Goal: Check status: Check status

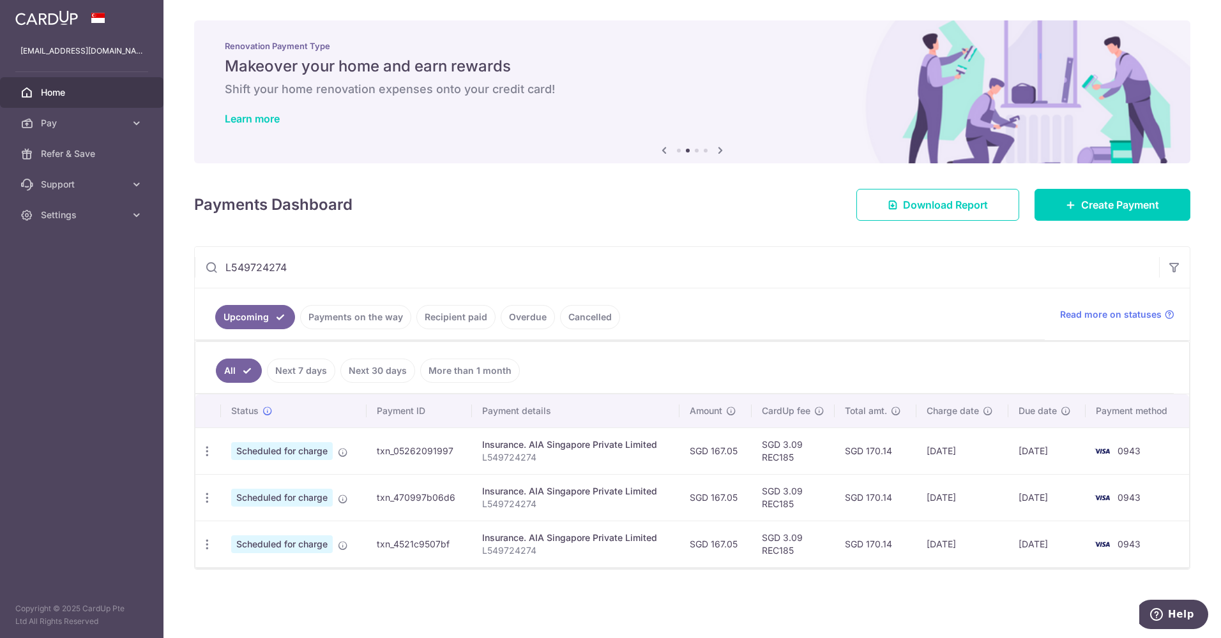
drag, startPoint x: 294, startPoint y: 267, endPoint x: 185, endPoint y: 260, distance: 108.8
click at [185, 260] on div "× Pause Schedule Pause all future payments in this series Pause just this one p…" at bounding box center [691, 319] width 1057 height 638
click at [340, 317] on link "Payments on the way" at bounding box center [355, 317] width 111 height 24
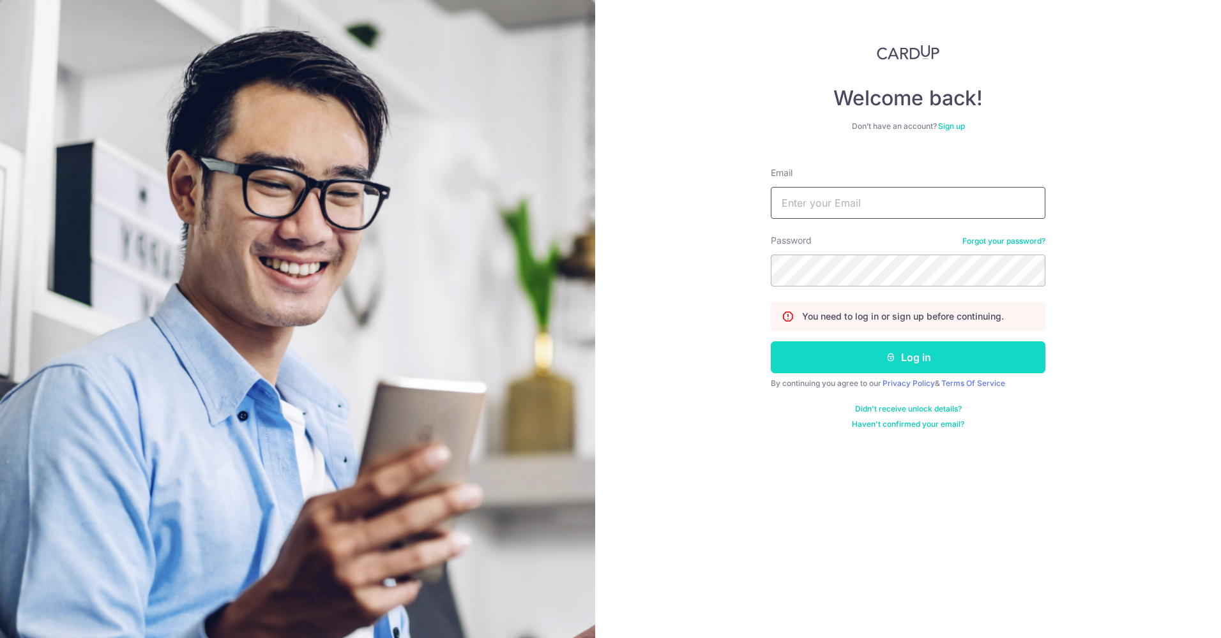
type input "[EMAIL_ADDRESS][DOMAIN_NAME]"
click at [858, 368] on button "Log in" at bounding box center [908, 358] width 274 height 32
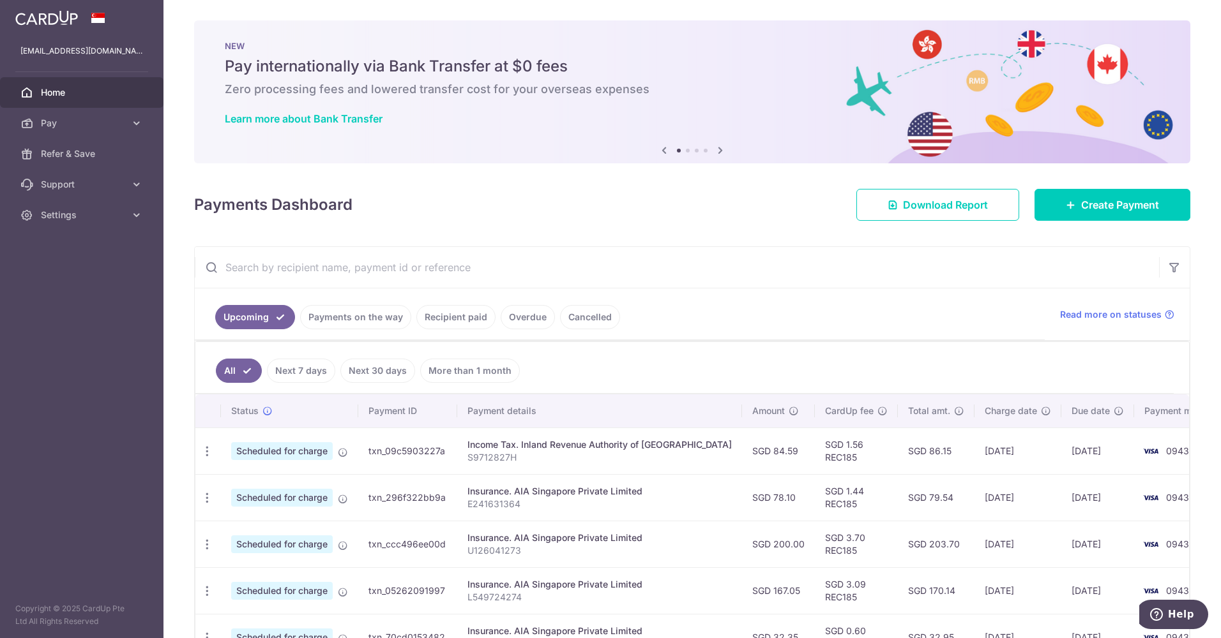
drag, startPoint x: 523, startPoint y: 503, endPoint x: 439, endPoint y: 502, distance: 84.3
click at [439, 502] on tr "Update payment Cancel payment Scheduled for charge txn_296f322bb9a Insurance. A…" at bounding box center [712, 497] width 1035 height 47
click at [440, 502] on td "txn_296f322bb9a" at bounding box center [407, 497] width 99 height 47
click at [497, 507] on p "E241631364" at bounding box center [599, 504] width 264 height 13
drag, startPoint x: 520, startPoint y: 508, endPoint x: 465, endPoint y: 512, distance: 54.4
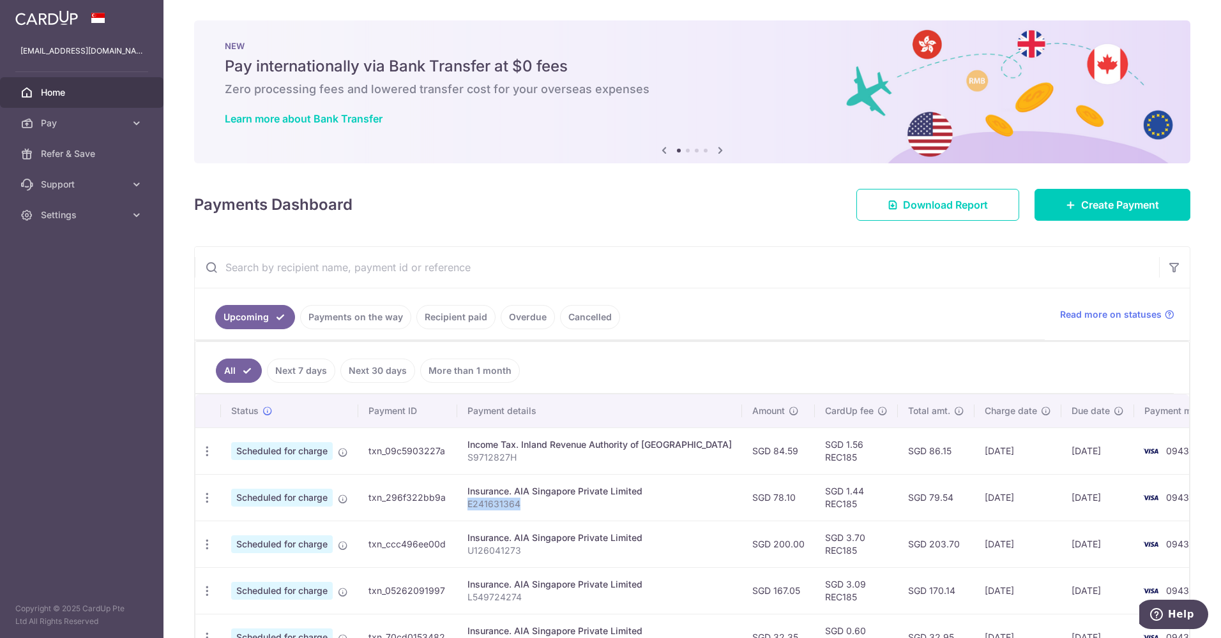
click at [465, 512] on td "Insurance. AIA Singapore Private Limited E241631364" at bounding box center [599, 497] width 285 height 47
copy p "E241631364"
click at [360, 271] on input "text" at bounding box center [677, 267] width 964 height 41
paste input "E241631364"
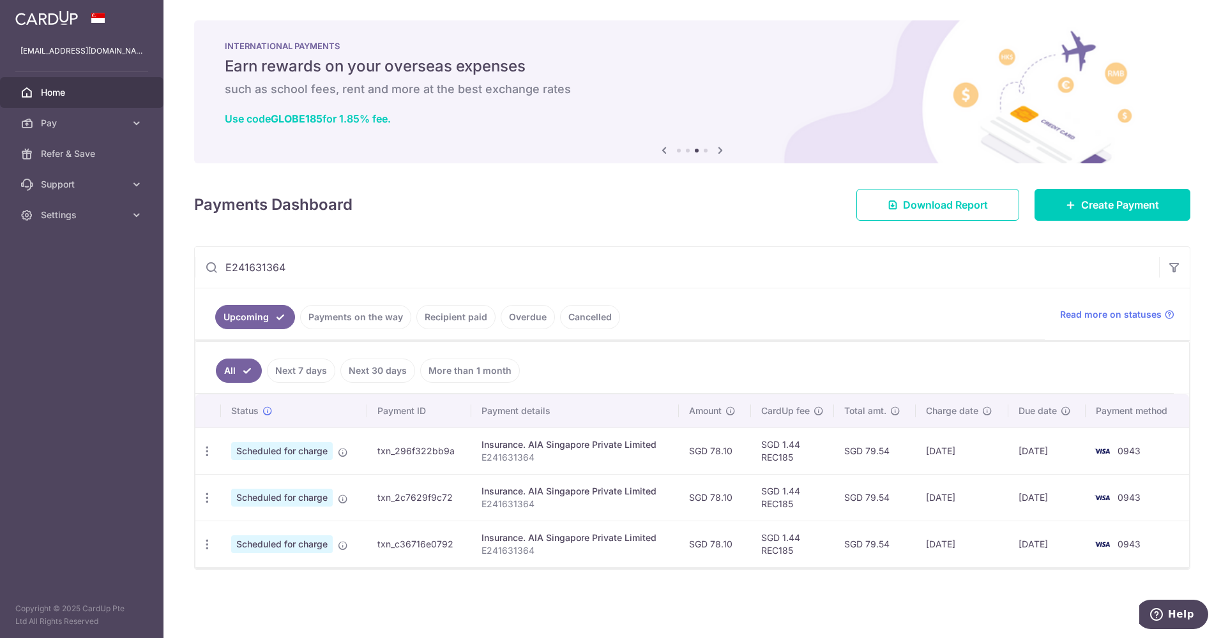
click at [355, 326] on link "Payments on the way" at bounding box center [355, 317] width 111 height 24
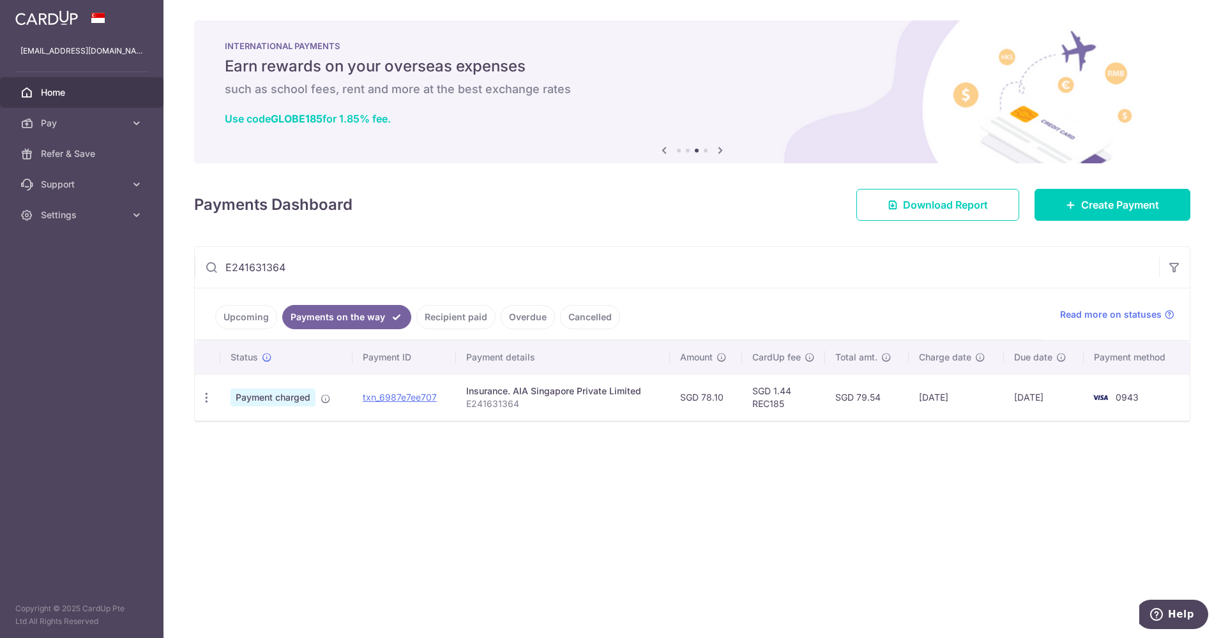
click at [476, 321] on link "Recipient paid" at bounding box center [455, 317] width 79 height 24
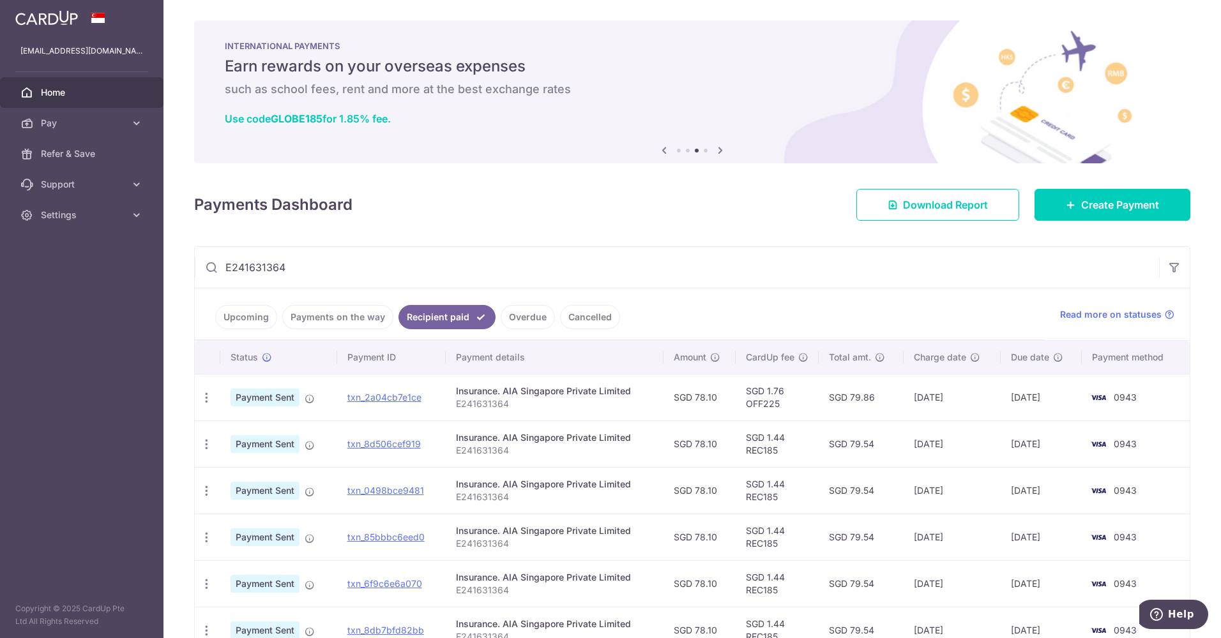
drag, startPoint x: 908, startPoint y: 397, endPoint x: 1060, endPoint y: 407, distance: 151.6
click at [1060, 407] on tr "PDF Receipt Payment Sent txn_2a04cb7e1ce Insurance. AIA Singapore Private Limit…" at bounding box center [692, 397] width 995 height 47
click at [342, 324] on link "Payments on the way" at bounding box center [337, 317] width 111 height 24
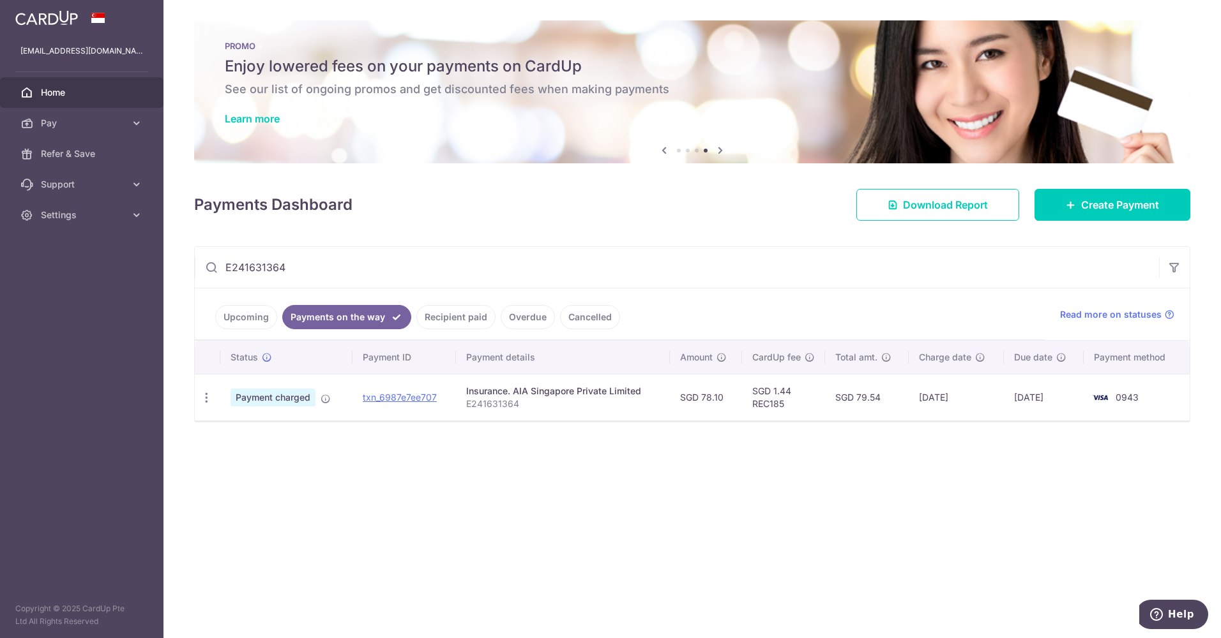
click at [443, 327] on link "Recipient paid" at bounding box center [455, 317] width 79 height 24
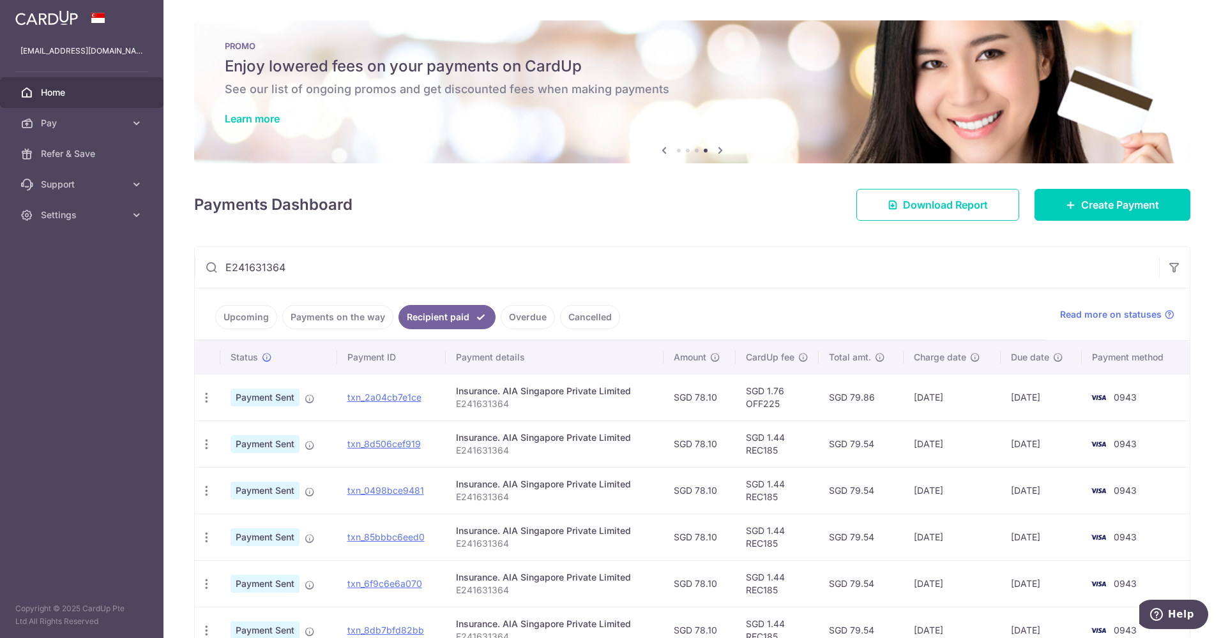
drag, startPoint x: 914, startPoint y: 446, endPoint x: 1058, endPoint y: 448, distance: 144.3
click at [1058, 448] on tr "PDF Receipt Payment Sent txn_8d506cef919 Insurance. AIA Singapore Private Limit…" at bounding box center [692, 444] width 995 height 47
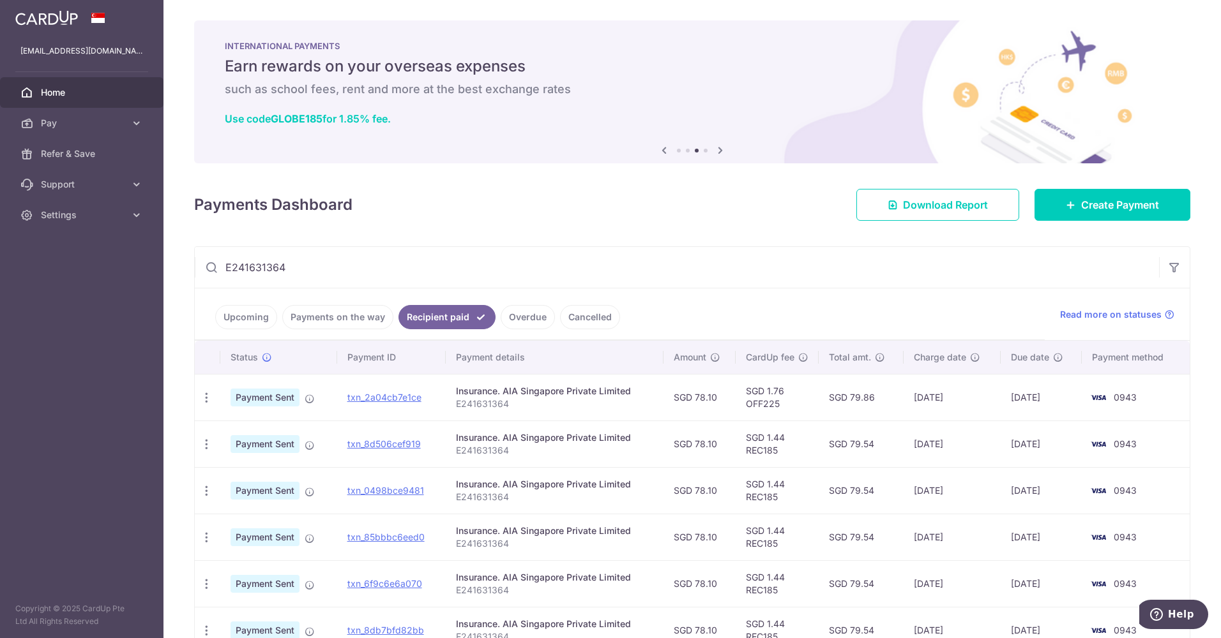
drag, startPoint x: 303, startPoint y: 269, endPoint x: 183, endPoint y: 269, distance: 120.7
click at [183, 269] on div "× Pause Schedule Pause all future payments in this series Pause just this one p…" at bounding box center [691, 319] width 1057 height 638
paste input "H"
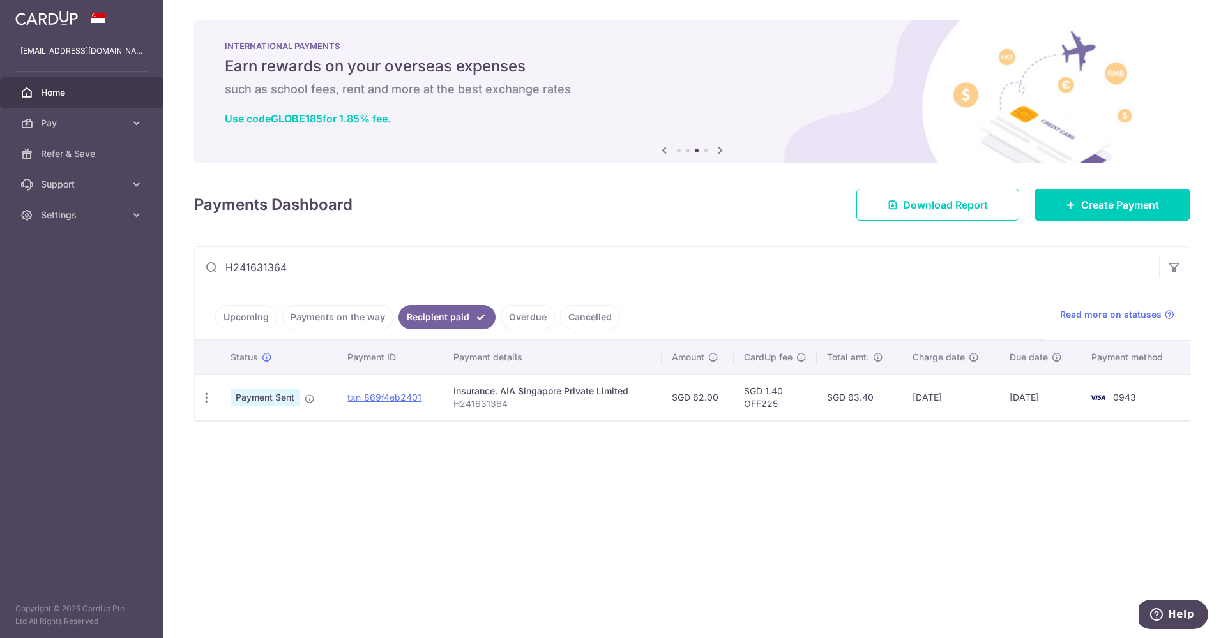
type input "H241631364"
click at [309, 322] on link "Payments on the way" at bounding box center [337, 317] width 111 height 24
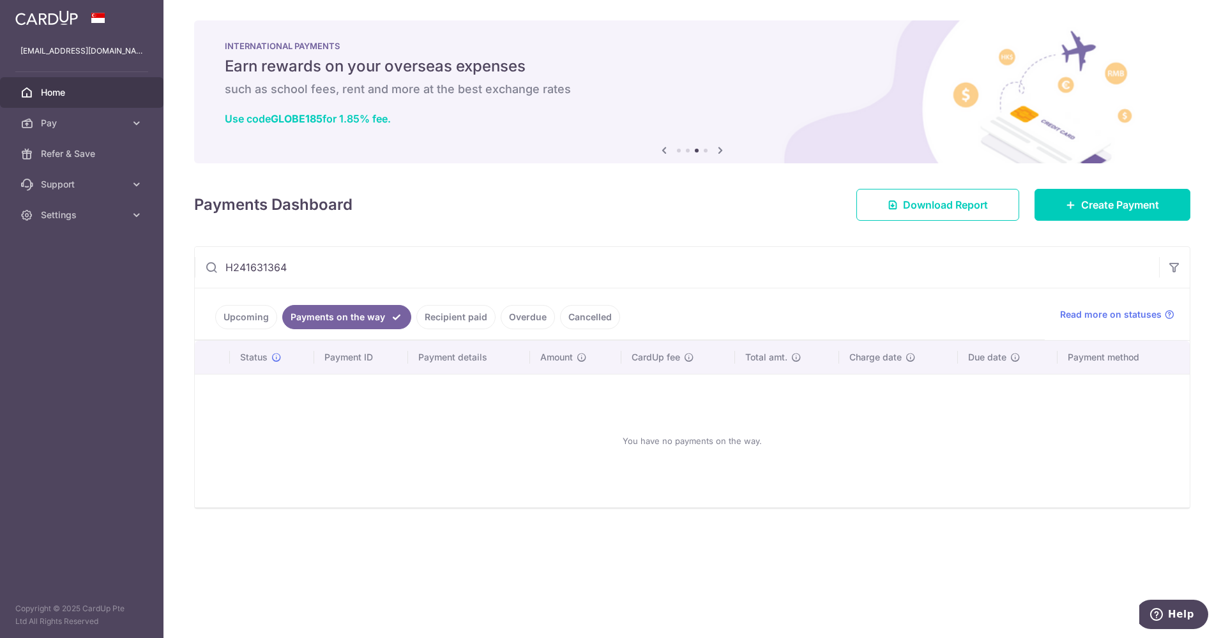
click at [252, 318] on link "Upcoming" at bounding box center [246, 317] width 62 height 24
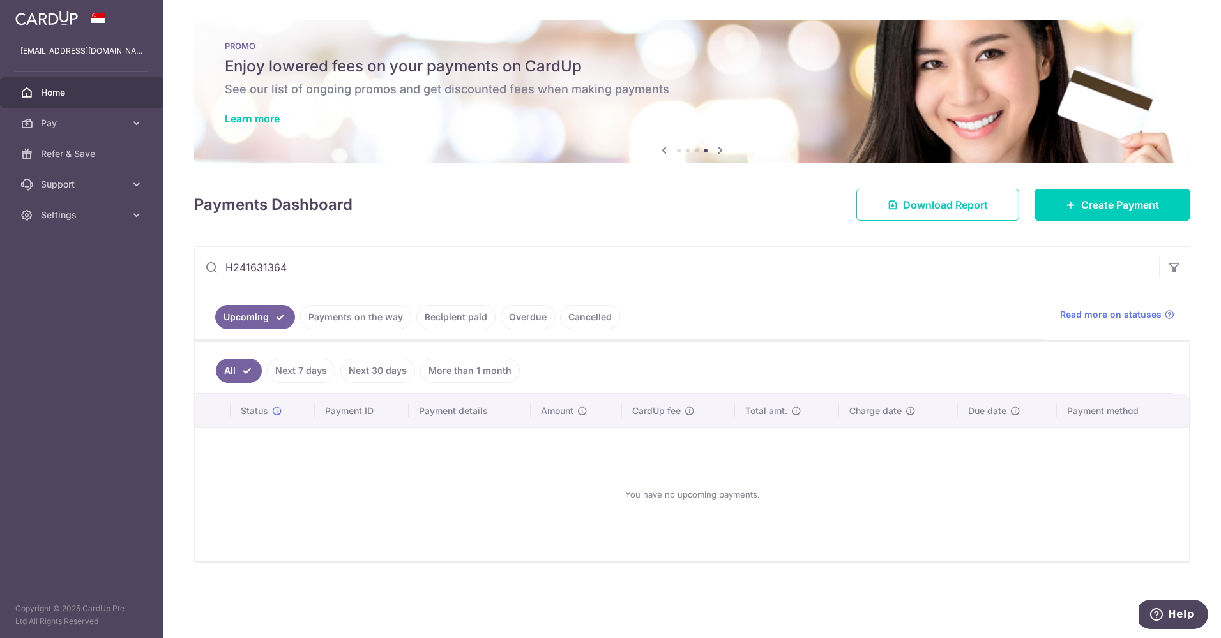
click at [460, 328] on link "Recipient paid" at bounding box center [455, 317] width 79 height 24
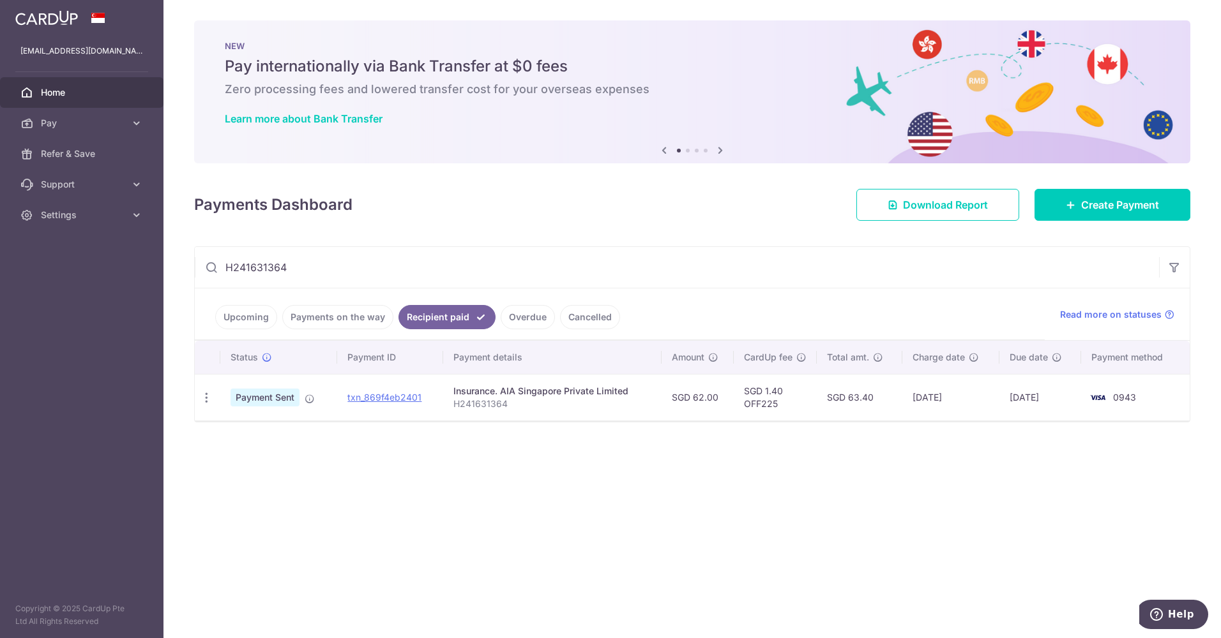
drag, startPoint x: 285, startPoint y: 263, endPoint x: 197, endPoint y: 262, distance: 87.5
click at [198, 262] on input "H241631364" at bounding box center [677, 267] width 964 height 41
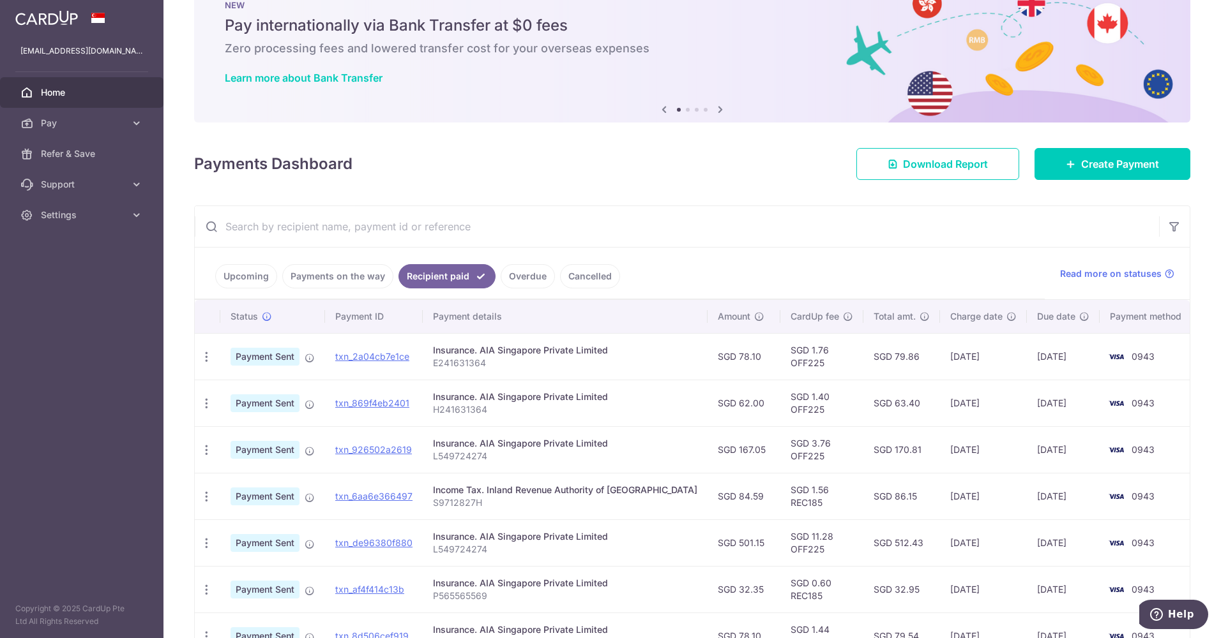
scroll to position [64, 0]
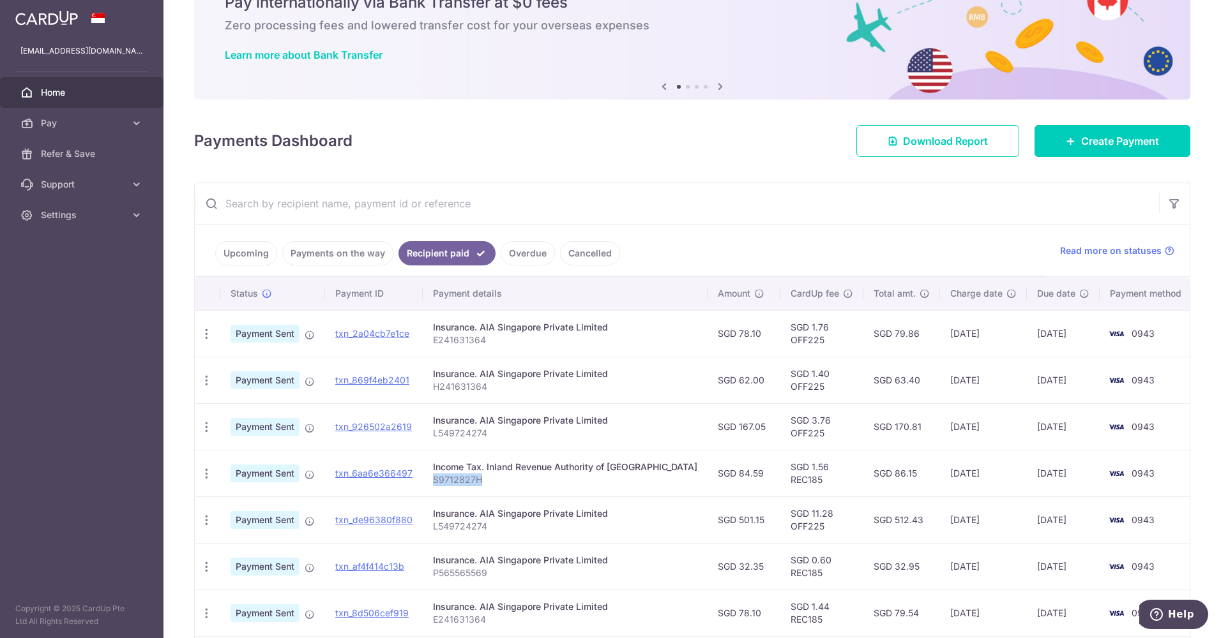
drag, startPoint x: 442, startPoint y: 479, endPoint x: 487, endPoint y: 479, distance: 45.3
click at [487, 479] on p "S9712827H" at bounding box center [565, 480] width 264 height 13
copy p "S9712827H"
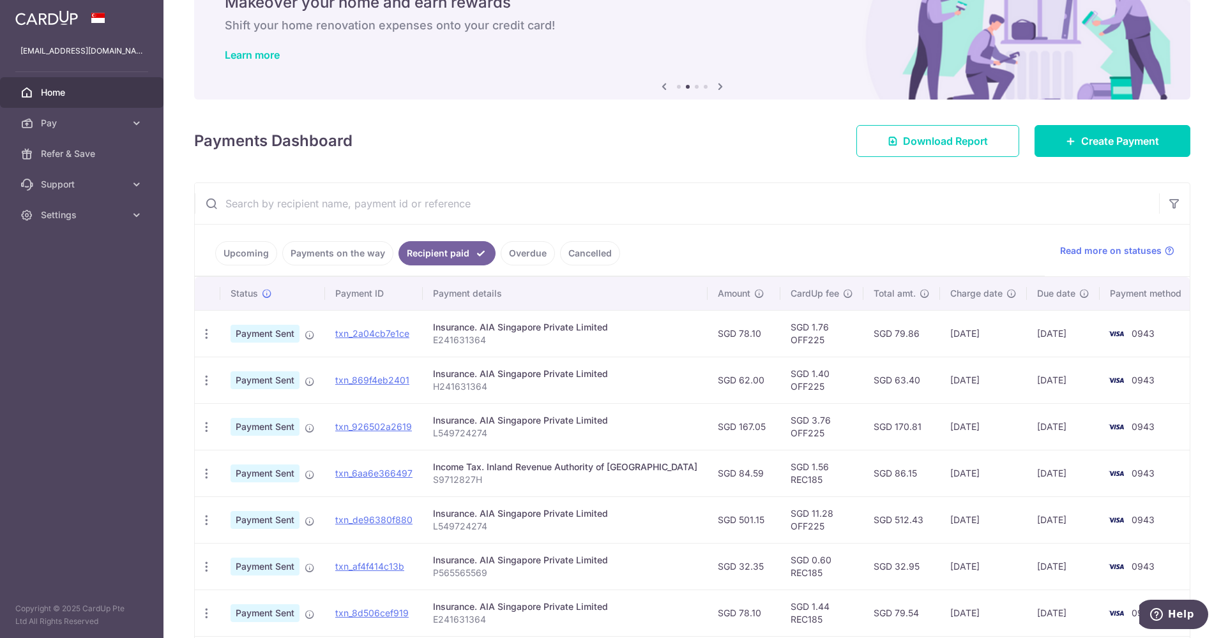
paste input "S9712827H"
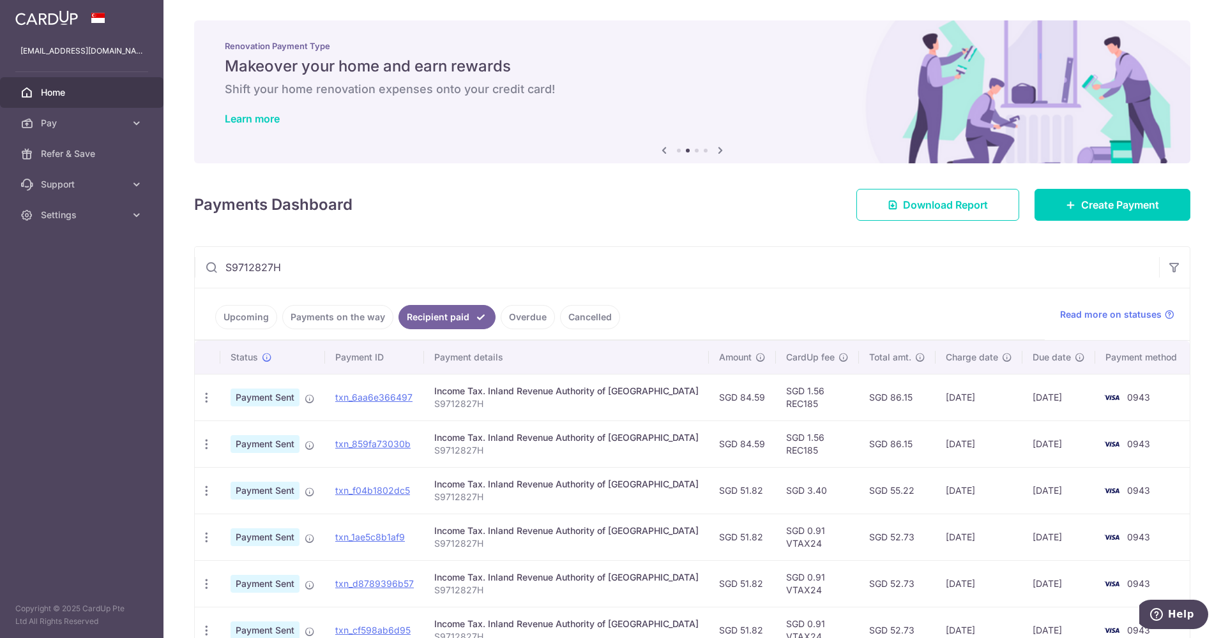
type input "S9712827H"
click at [247, 322] on link "Upcoming" at bounding box center [246, 317] width 62 height 24
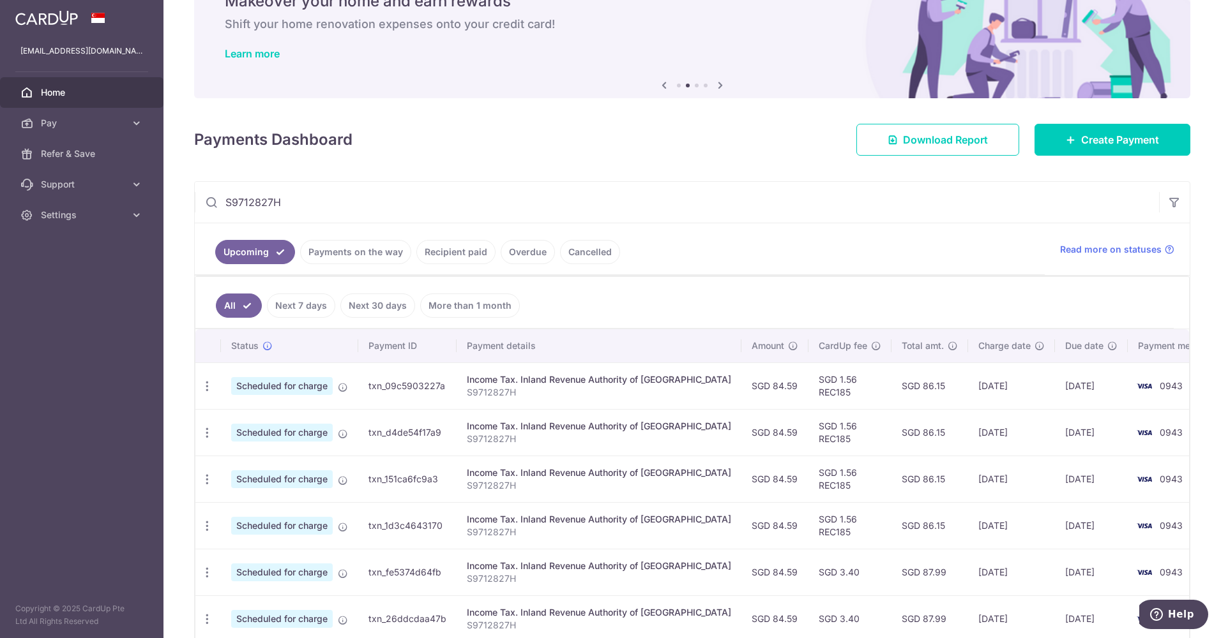
scroll to position [128, 0]
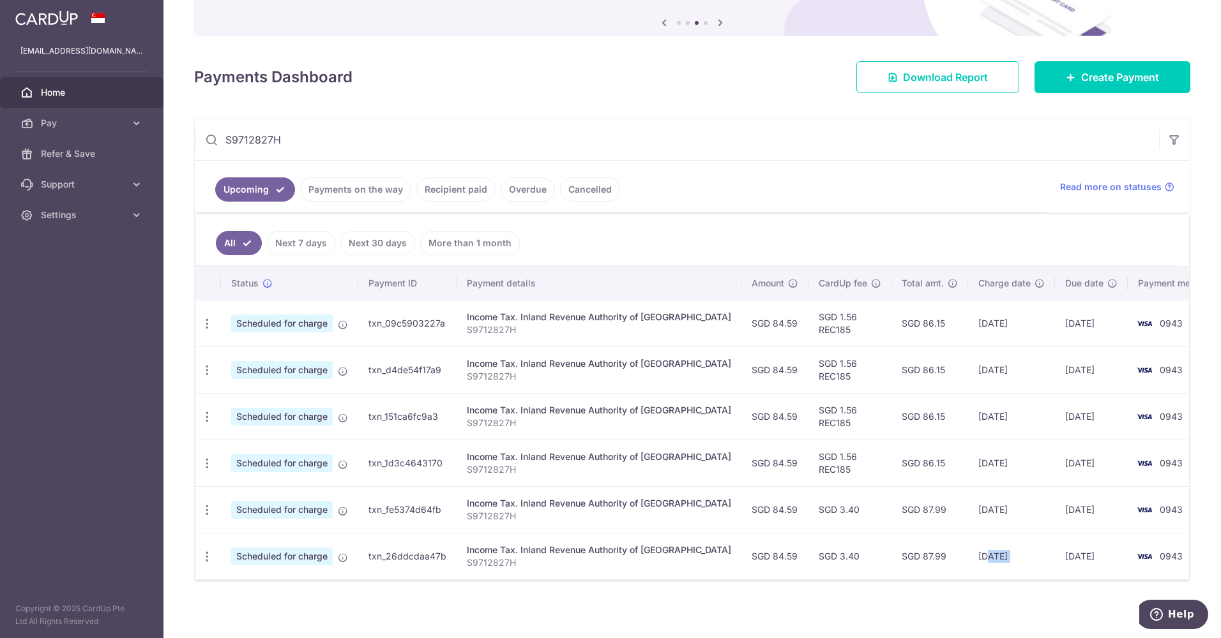
drag, startPoint x: 948, startPoint y: 555, endPoint x: 1019, endPoint y: 562, distance: 71.2
click at [1019, 562] on tr "Update payment Cancel payment Scheduled for charge txn_26ddcdaa47b Income Tax. …" at bounding box center [709, 556] width 1029 height 47
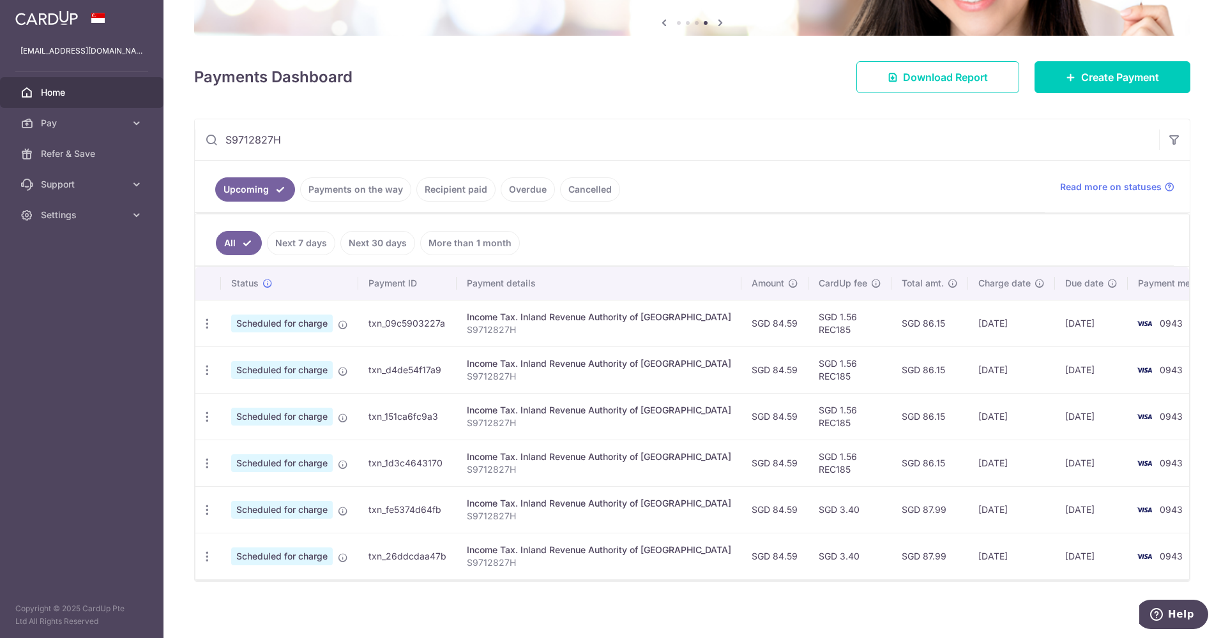
click at [1055, 550] on td "25/03/2026" at bounding box center [1091, 556] width 73 height 47
click at [1055, 554] on td "25/03/2026" at bounding box center [1091, 556] width 73 height 47
click at [396, 188] on link "Payments on the way" at bounding box center [355, 189] width 111 height 24
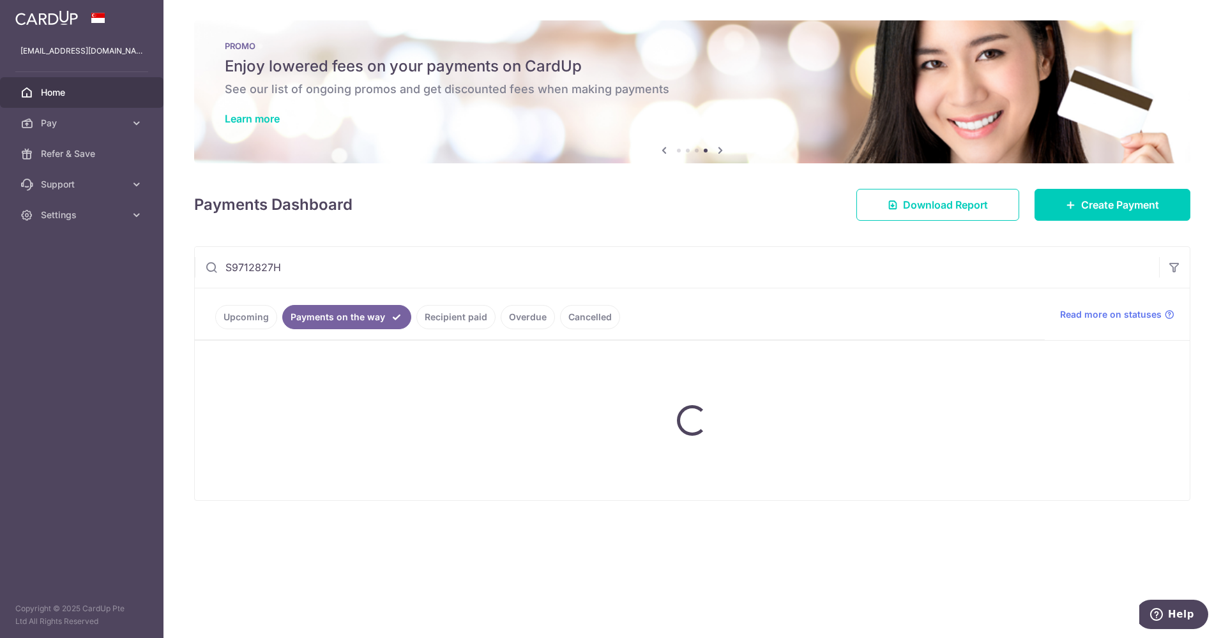
scroll to position [0, 0]
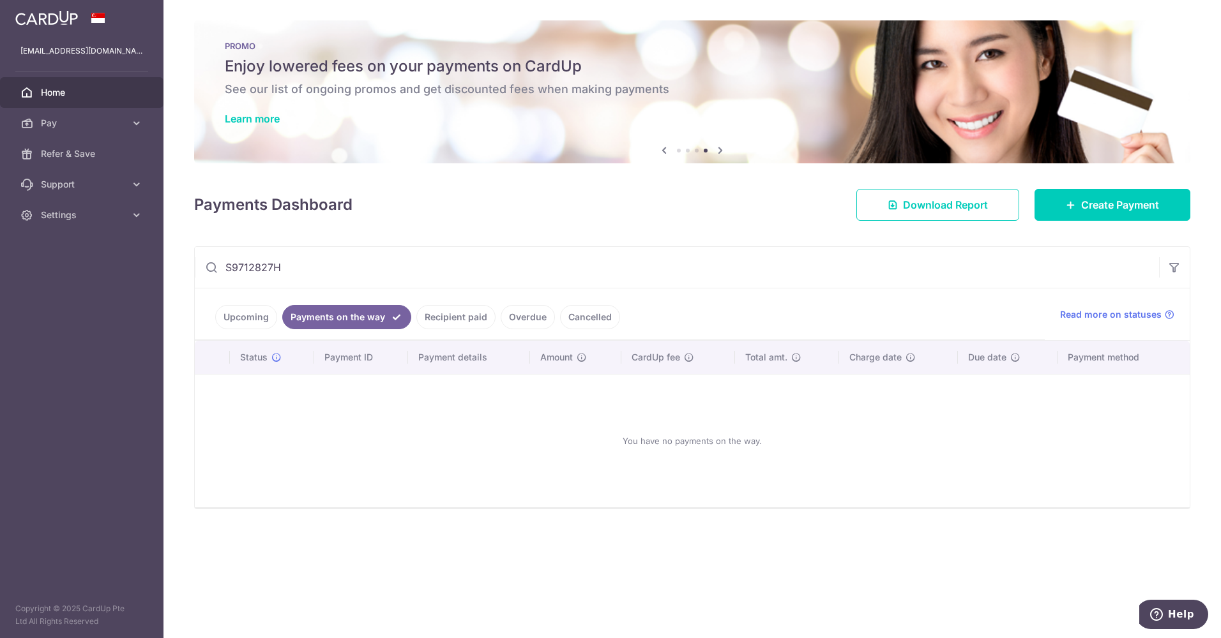
click at [442, 310] on link "Recipient paid" at bounding box center [455, 317] width 79 height 24
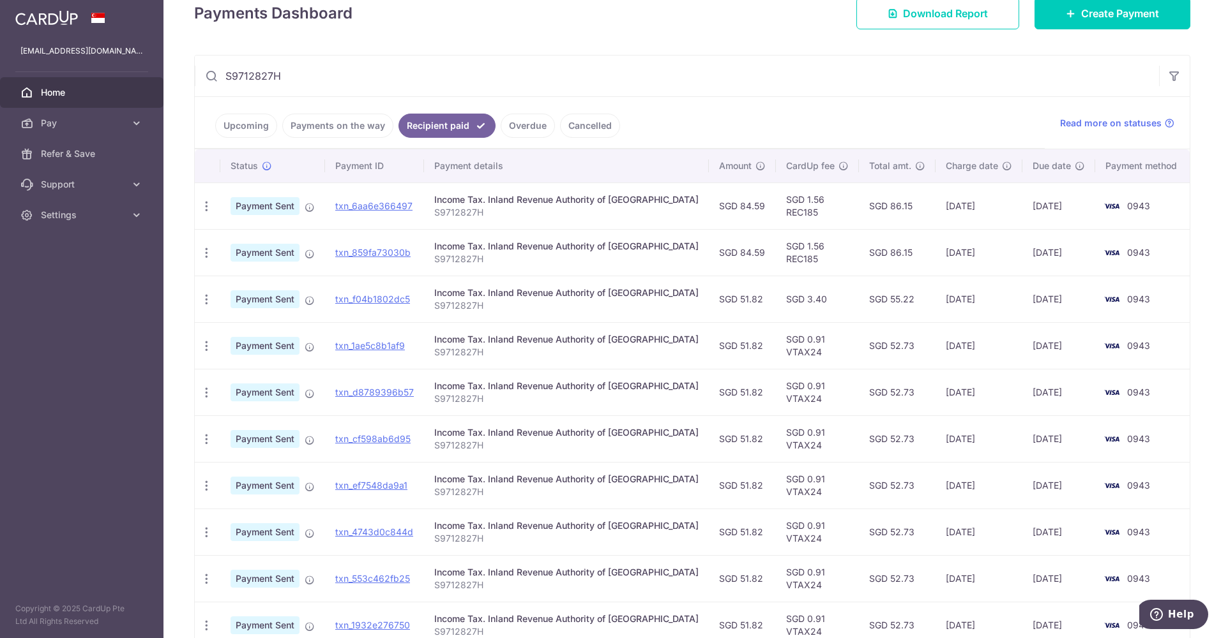
scroll to position [128, 0]
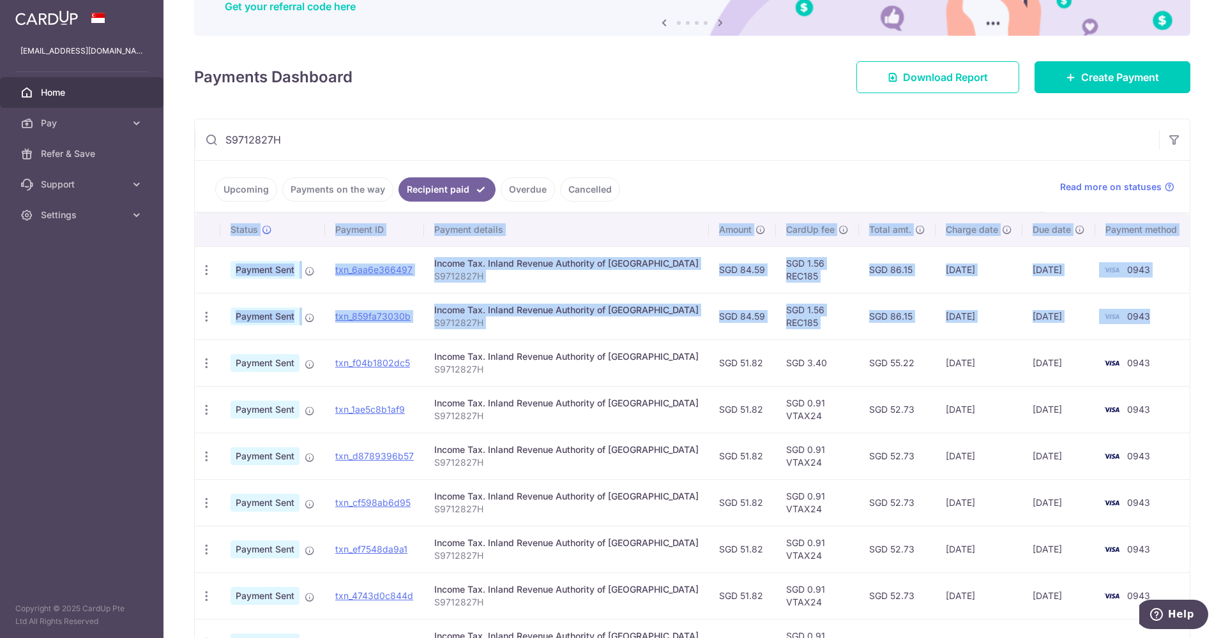
drag, startPoint x: 192, startPoint y: 258, endPoint x: 1153, endPoint y: 317, distance: 962.6
click at [1153, 317] on div "× Pause Schedule Pause all future payments in this series Pause just this one p…" at bounding box center [691, 319] width 1057 height 638
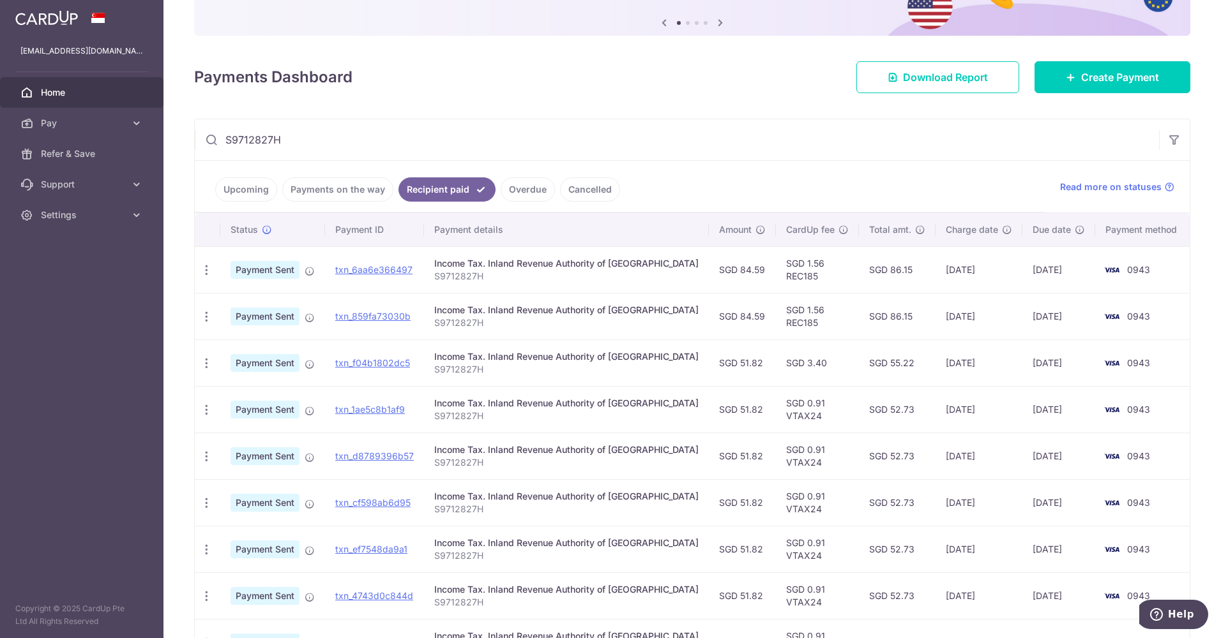
click at [552, 134] on input "S9712827H" at bounding box center [677, 139] width 964 height 41
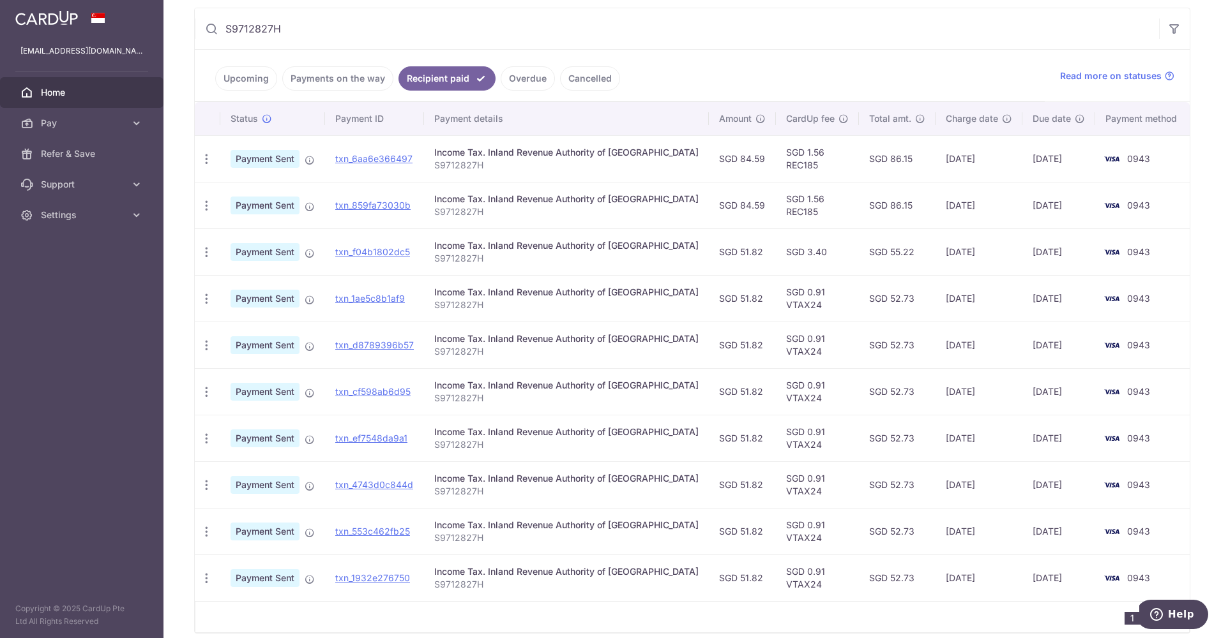
scroll to position [192, 0]
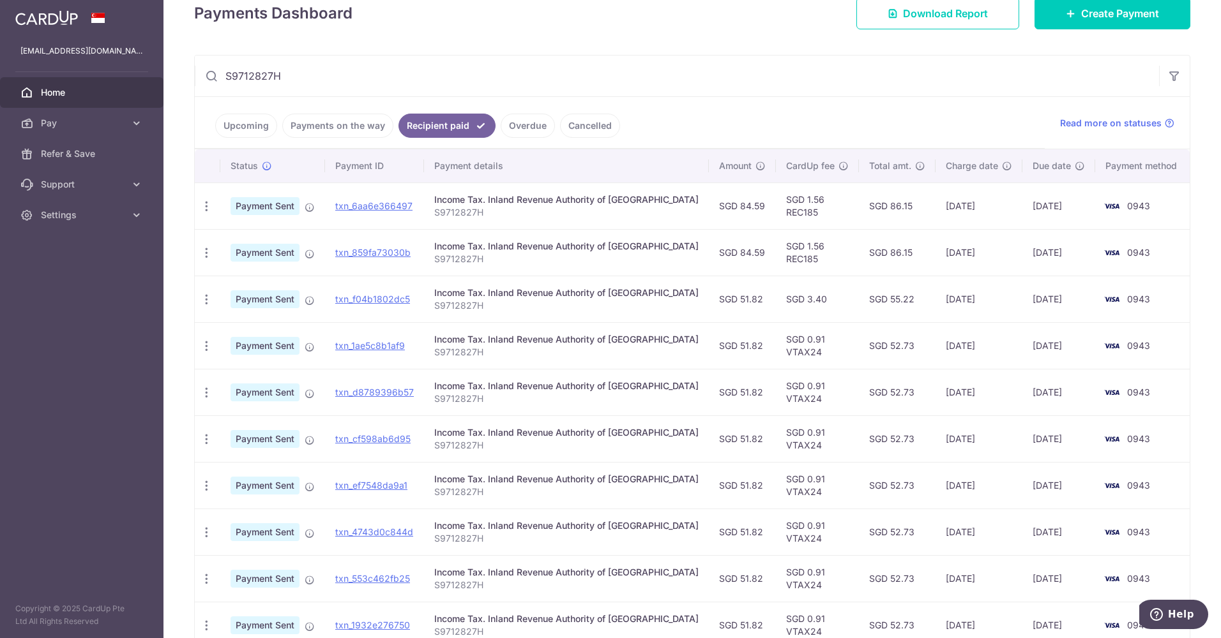
drag, startPoint x: 927, startPoint y: 300, endPoint x: 1070, endPoint y: 301, distance: 143.0
click at [1070, 301] on tr "PDF Receipt Payment Sent txn_f04b1802dc5 Income Tax. Inland Revenue Authority o…" at bounding box center [693, 299] width 997 height 47
click at [242, 127] on link "Upcoming" at bounding box center [246, 126] width 62 height 24
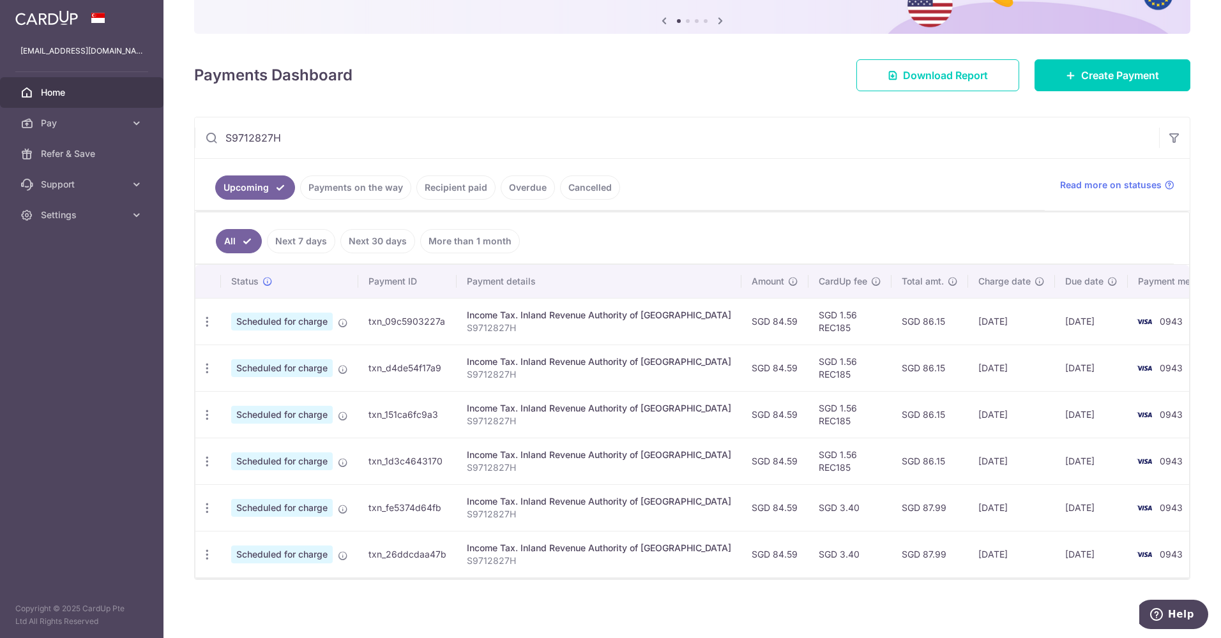
scroll to position [132, 0]
drag, startPoint x: 938, startPoint y: 551, endPoint x: 1081, endPoint y: 552, distance: 143.6
click at [1081, 552] on tr "Update payment Cancel payment Scheduled for charge txn_26ddcdaa47b Income Tax. …" at bounding box center [709, 552] width 1029 height 47
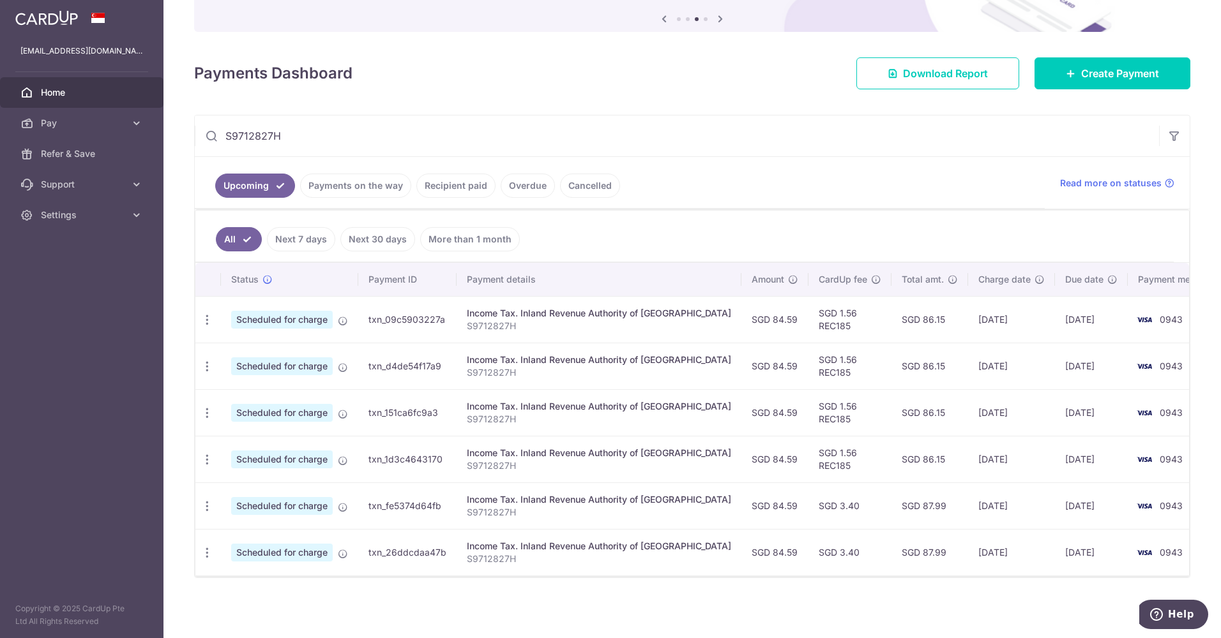
click at [465, 194] on link "Recipient paid" at bounding box center [455, 186] width 79 height 24
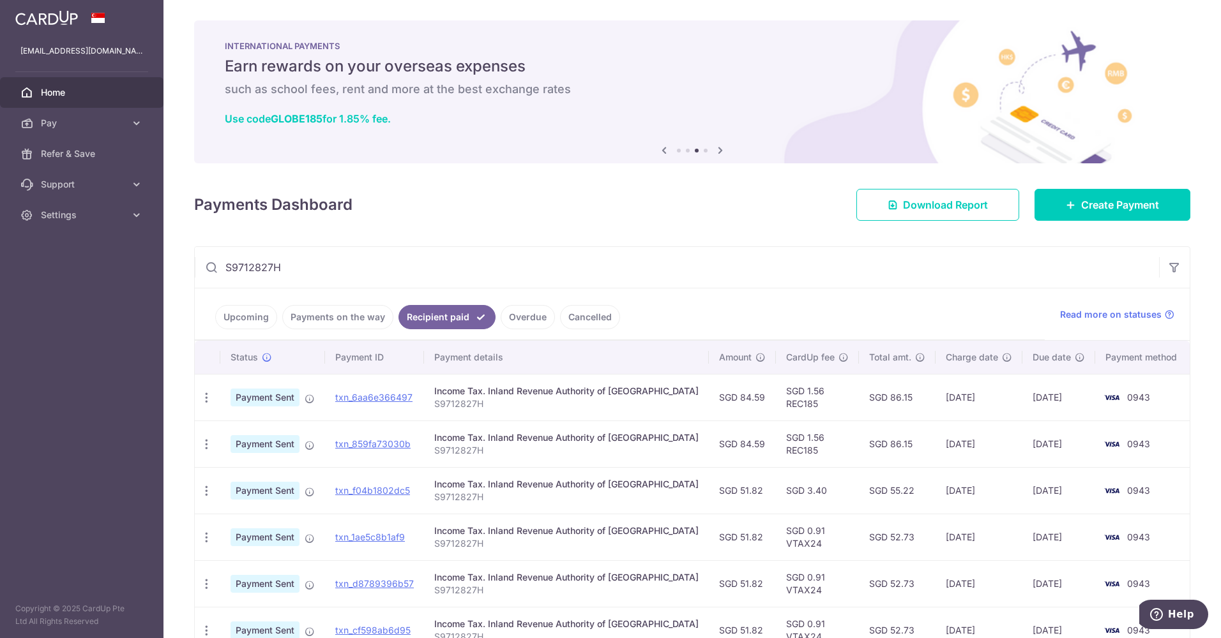
click at [338, 335] on ul "Upcoming Payments on the way Recipient paid Overdue Cancelled" at bounding box center [620, 315] width 850 height 52
drag, startPoint x: 338, startPoint y: 335, endPoint x: 346, endPoint y: 319, distance: 18.0
click at [346, 319] on link "Payments on the way" at bounding box center [337, 317] width 111 height 24
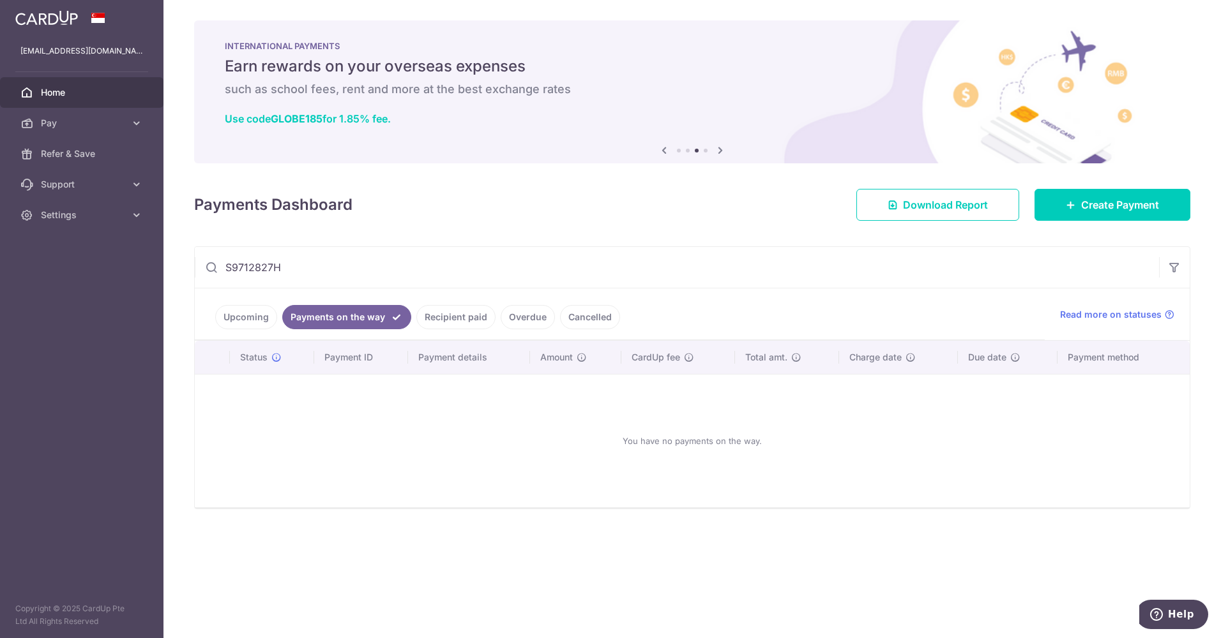
click at [441, 324] on link "Recipient paid" at bounding box center [455, 317] width 79 height 24
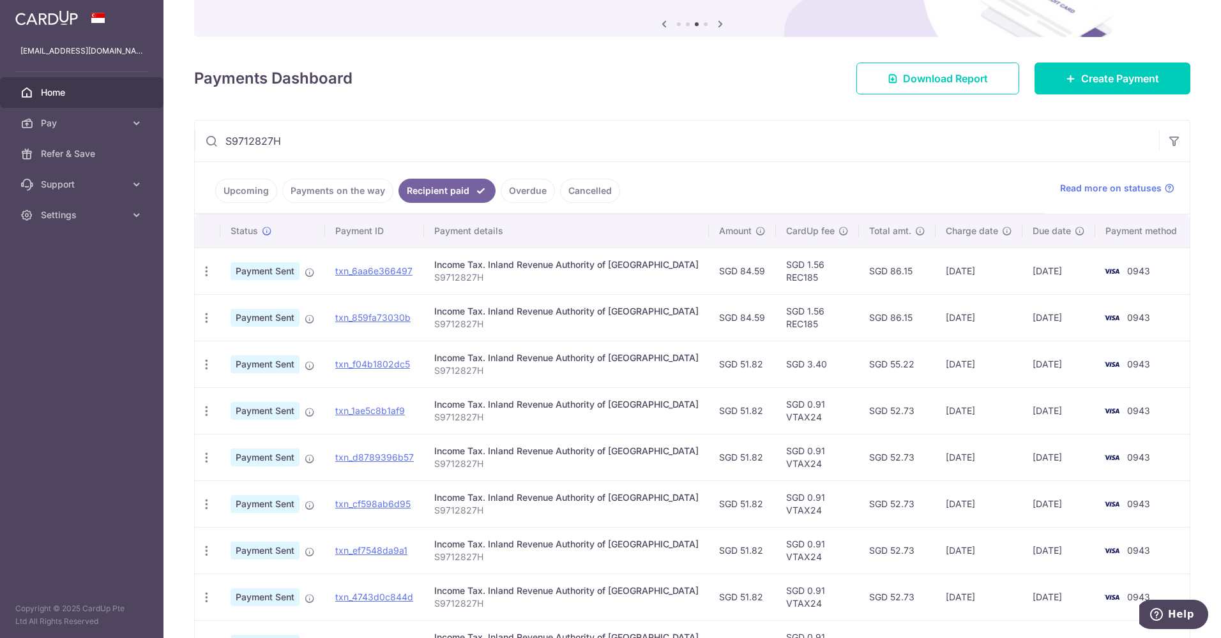
scroll to position [128, 0]
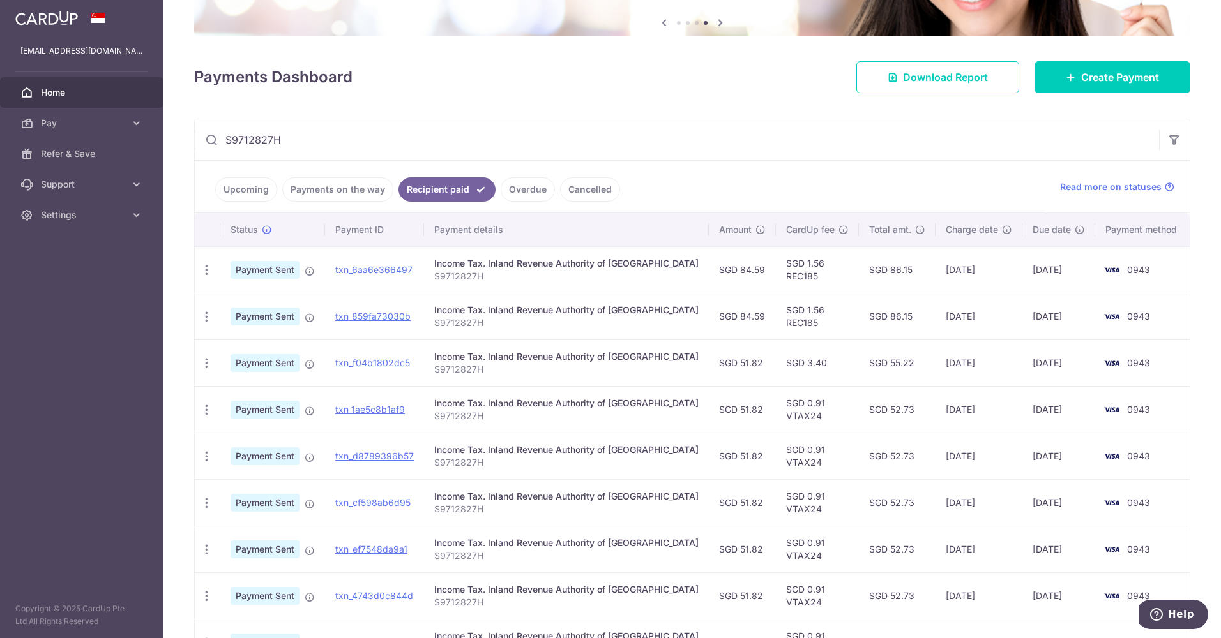
click at [267, 200] on link "Upcoming" at bounding box center [246, 189] width 62 height 24
